Goal: Task Accomplishment & Management: Complete application form

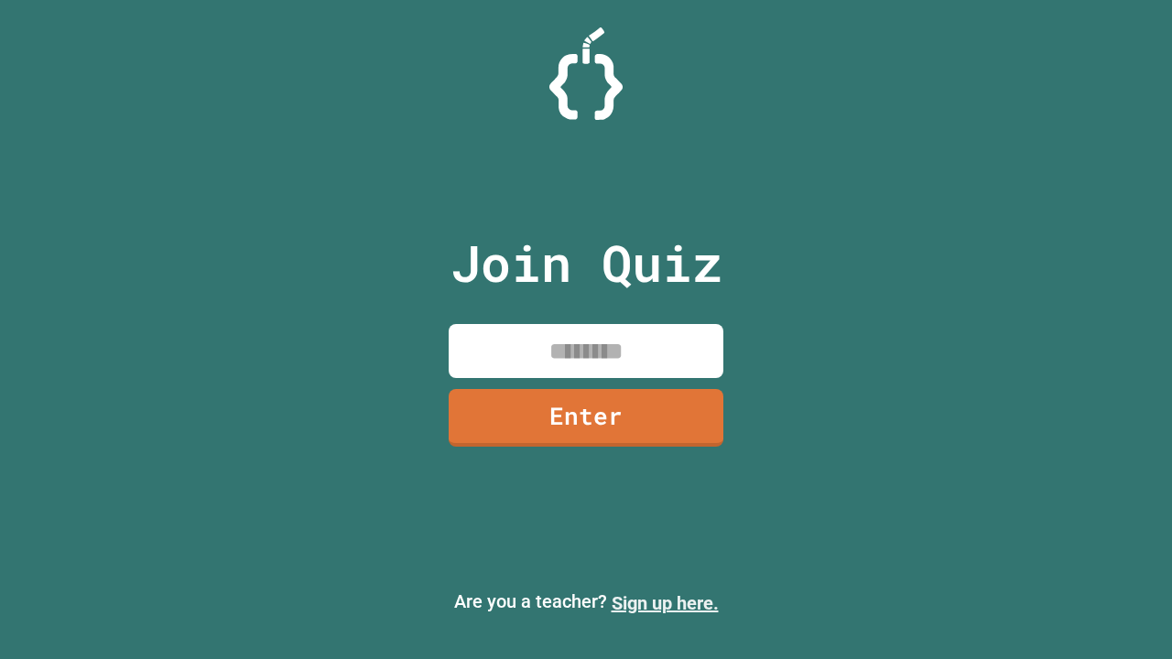
click at [665, 604] on link "Sign up here." at bounding box center [665, 604] width 107 height 22
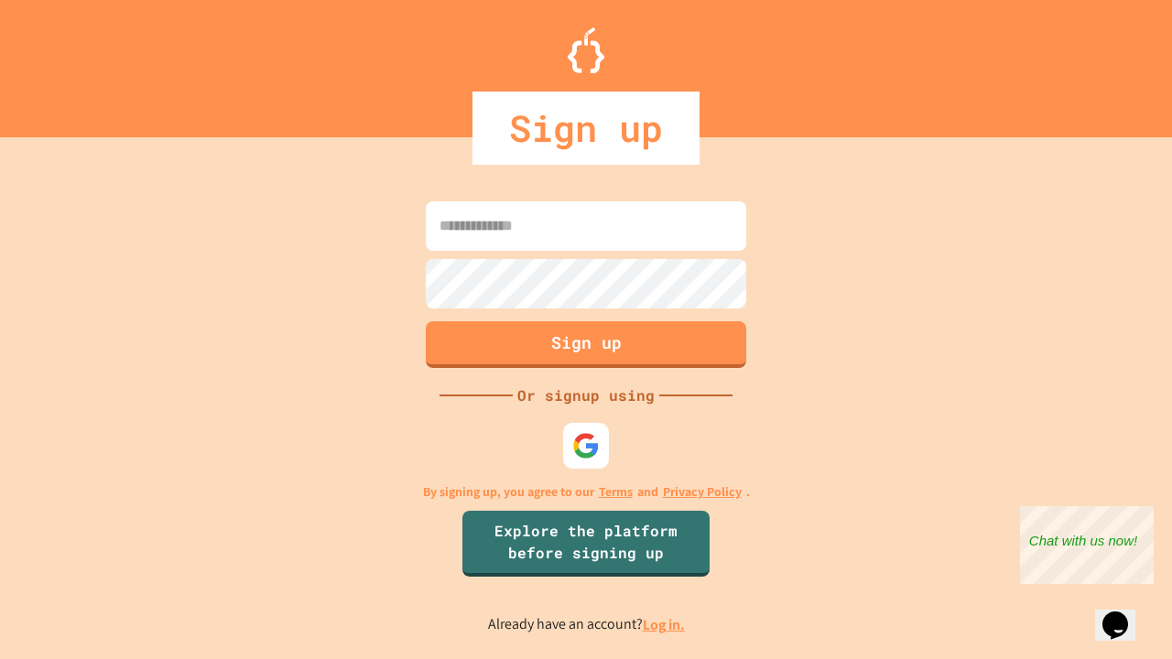
click at [665, 625] on link "Log in." at bounding box center [664, 624] width 42 height 19
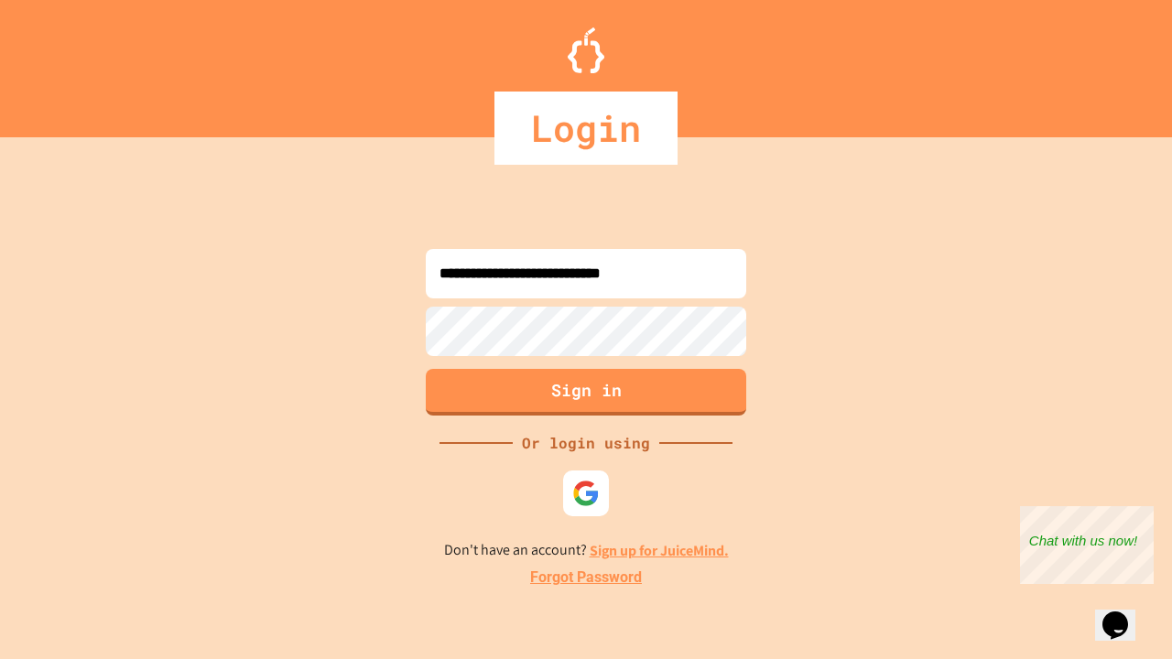
type input "**********"
